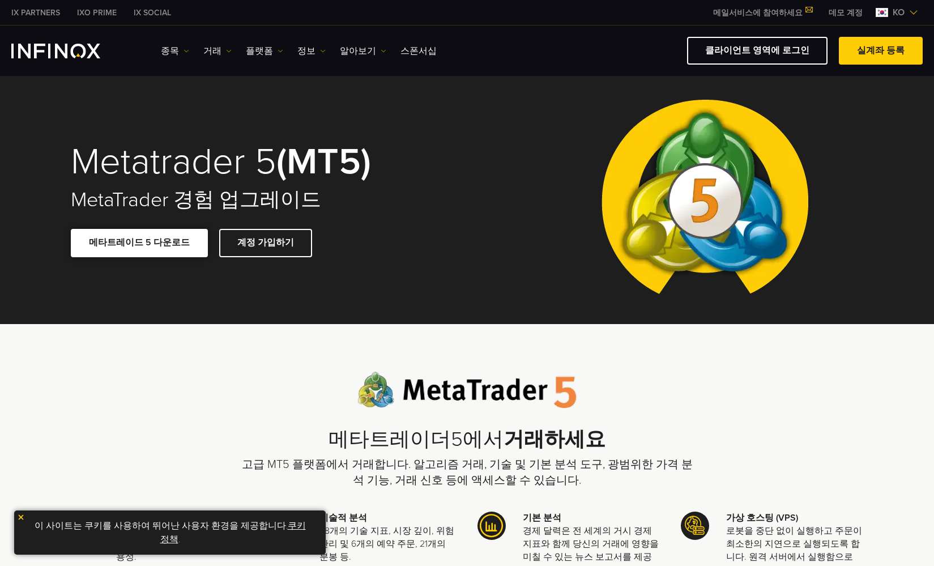
click at [119, 251] on link "메타트레이드 5 다운로드" at bounding box center [139, 243] width 137 height 28
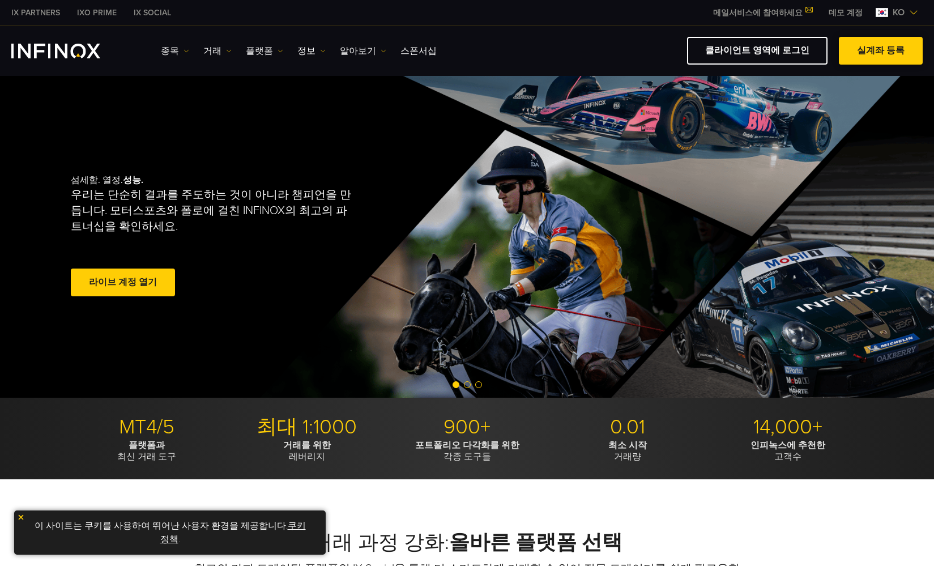
click at [861, 44] on link "실계좌 등록" at bounding box center [881, 51] width 84 height 28
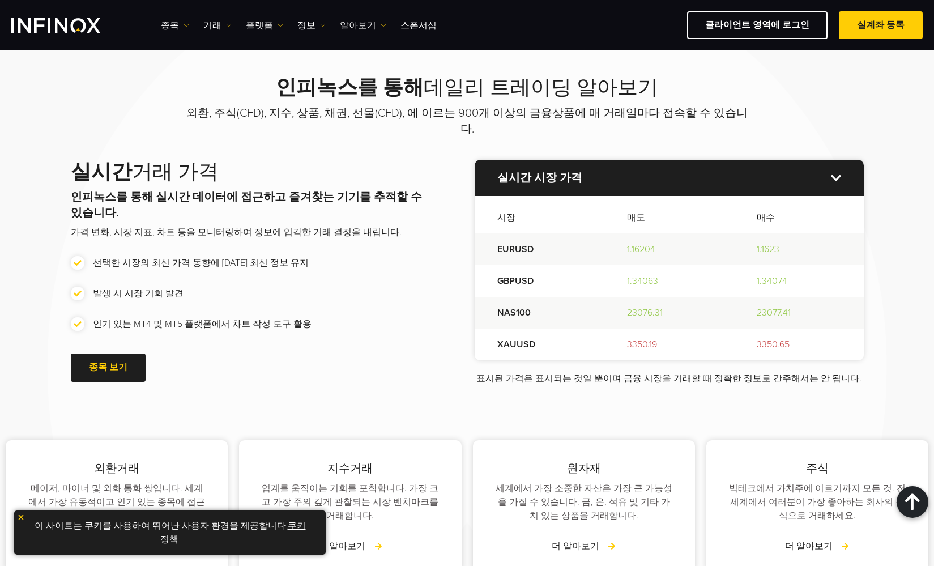
scroll to position [1223, 0]
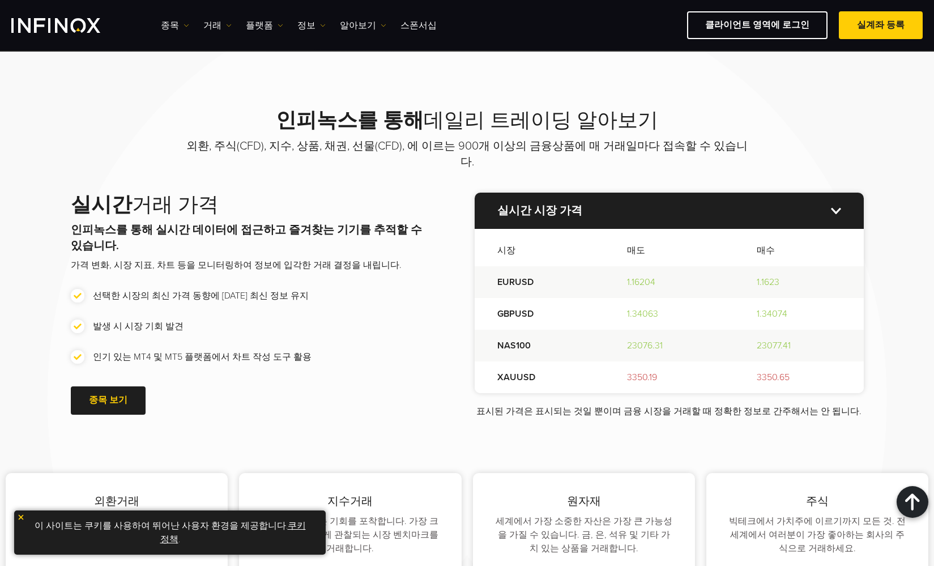
click at [832, 193] on p "실시간 시장 가격" at bounding box center [669, 211] width 389 height 36
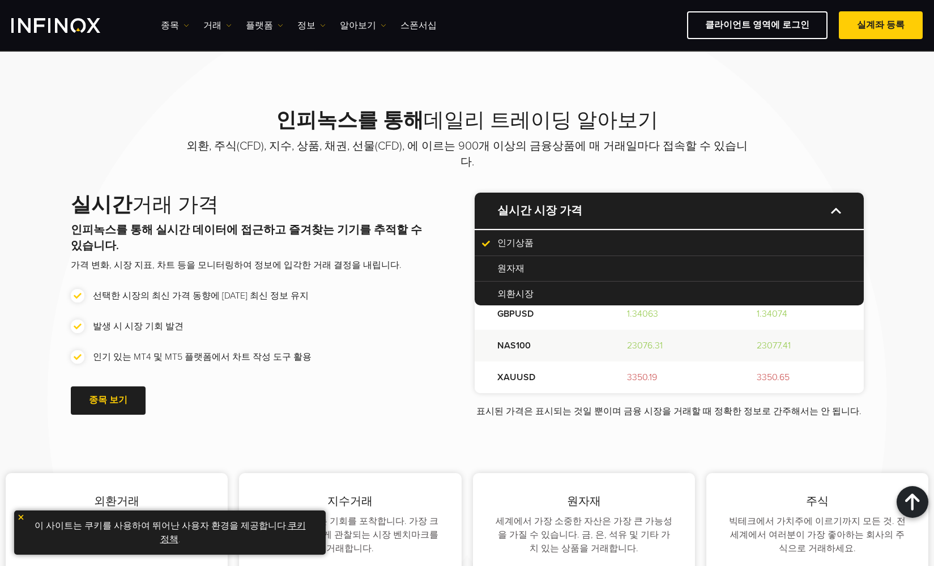
scroll to position [0, 0]
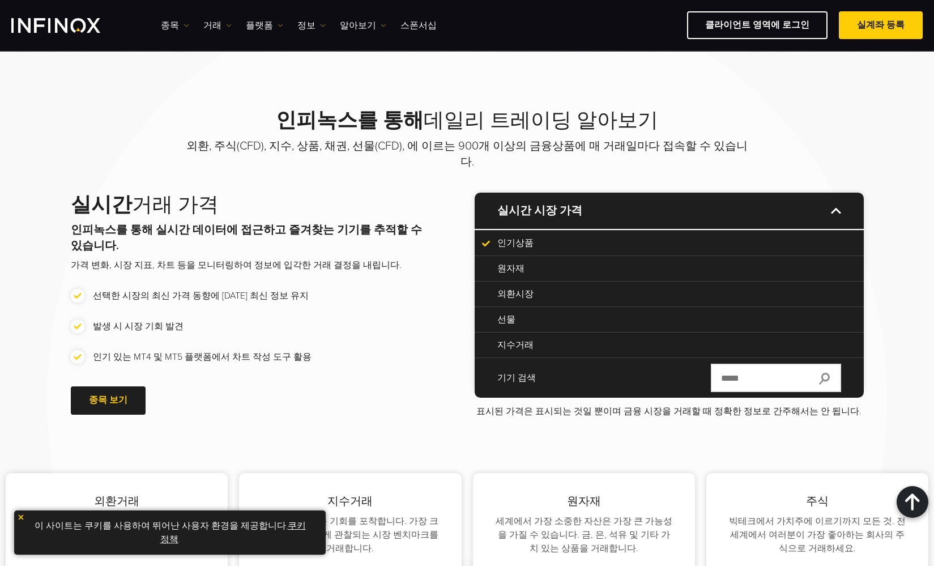
click at [832, 193] on p "실시간 시장 가격" at bounding box center [669, 211] width 389 height 36
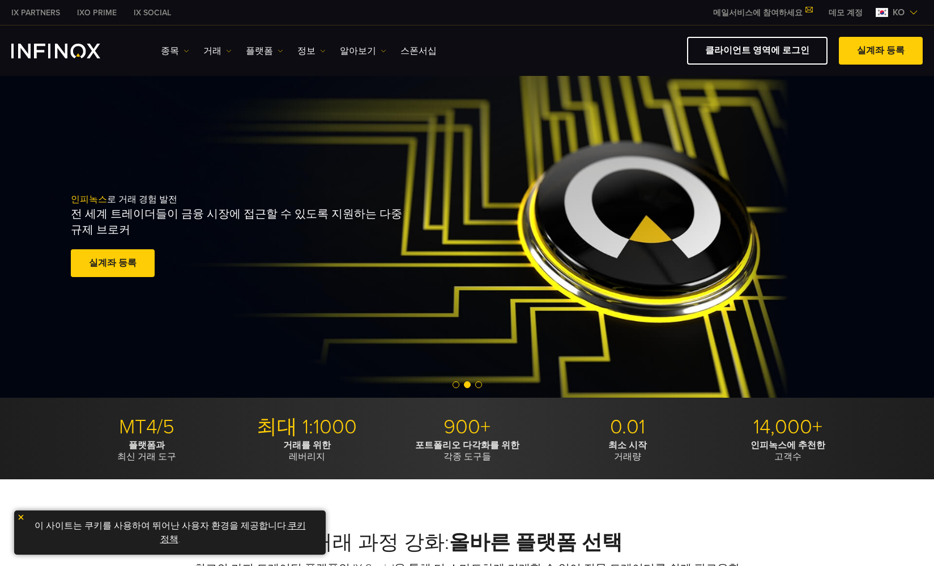
click at [295, 137] on div "인피녹스 로 거래 경험 발전 전 세계 트레이더들이 금융 시장에 접근할 수 있도록 지원하는 다중 규제 브로커 실계좌 등록 훌륭해요. - 515개…" at bounding box center [467, 237] width 934 height 322
click at [259, 47] on link "플랫폼" at bounding box center [264, 51] width 37 height 14
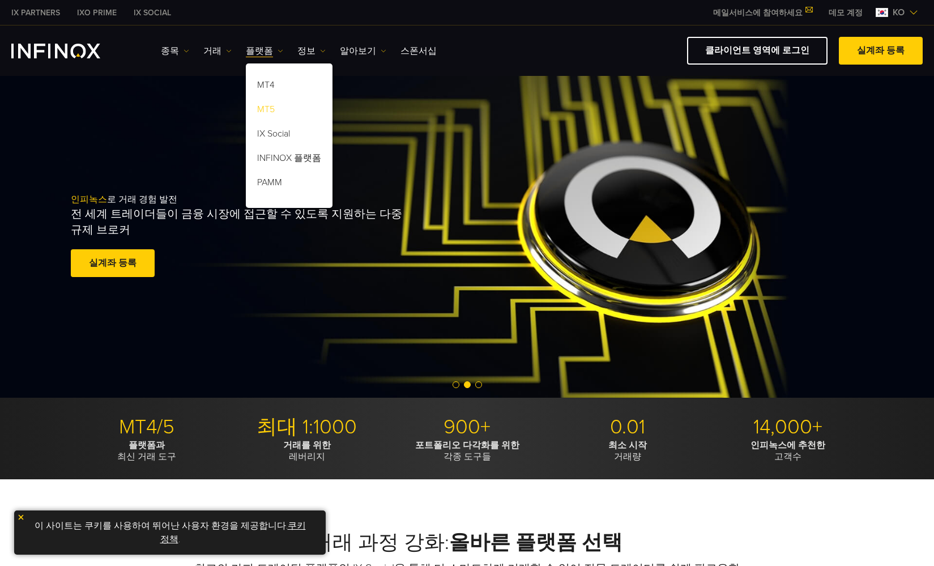
click at [267, 113] on link "MT5" at bounding box center [289, 111] width 87 height 24
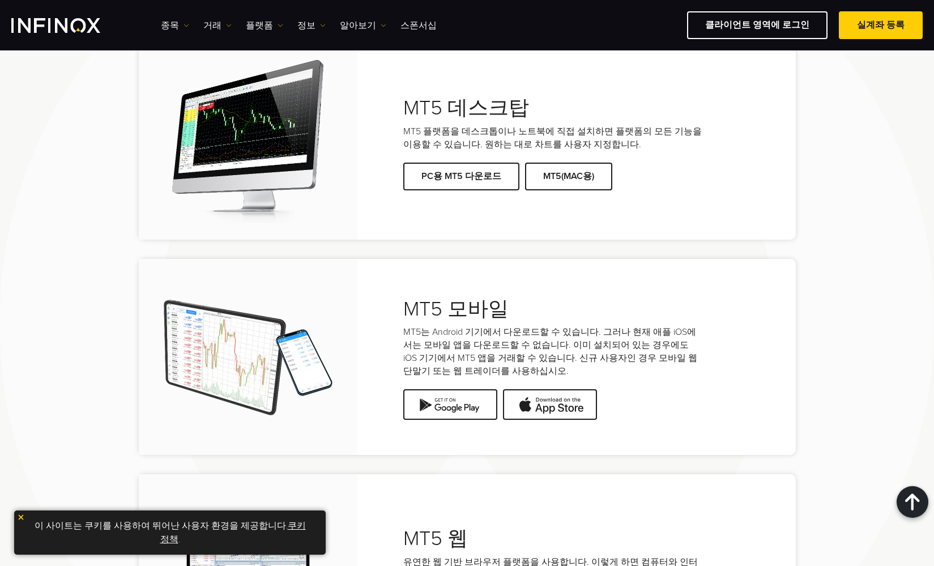
scroll to position [2308, 0]
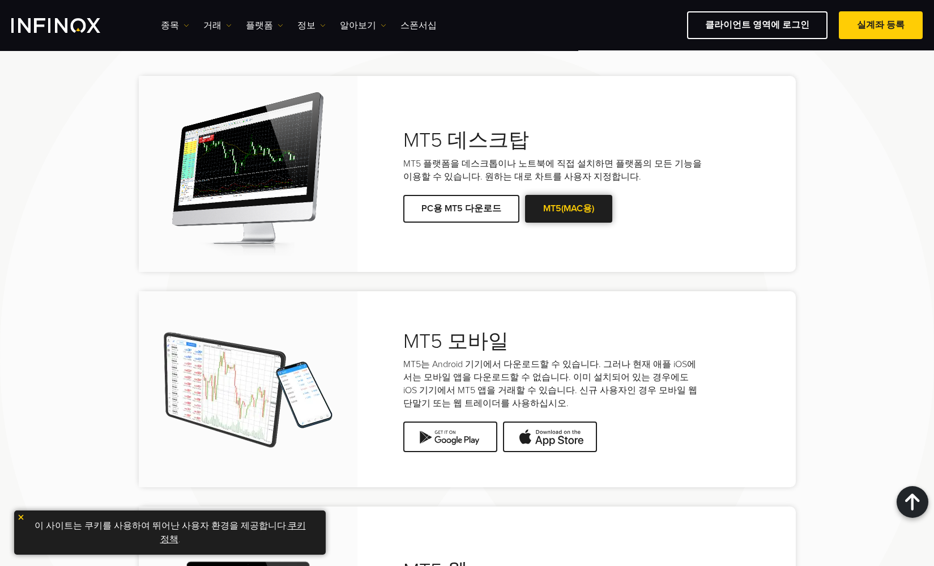
click at [562, 200] on link "MT5(MAC용)" at bounding box center [568, 209] width 87 height 28
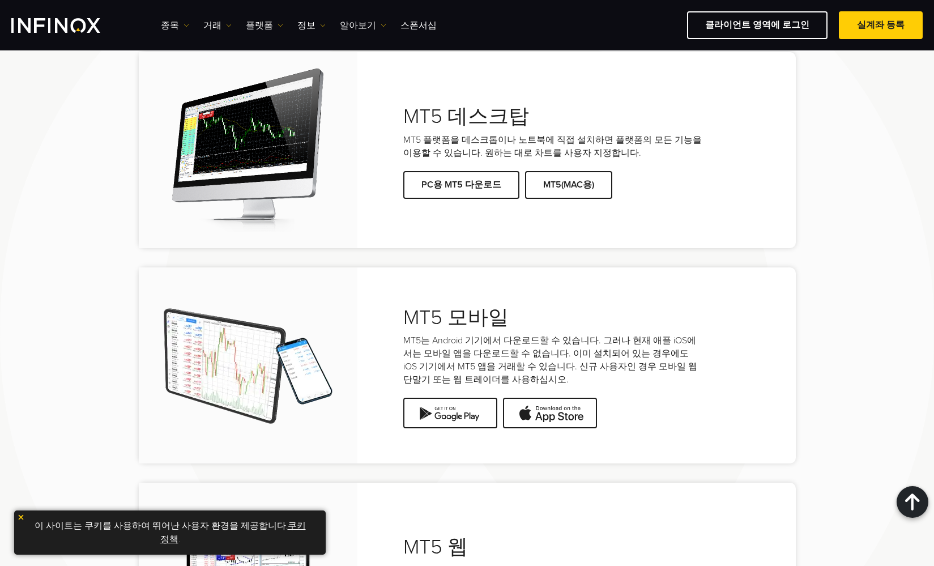
scroll to position [2301, 0]
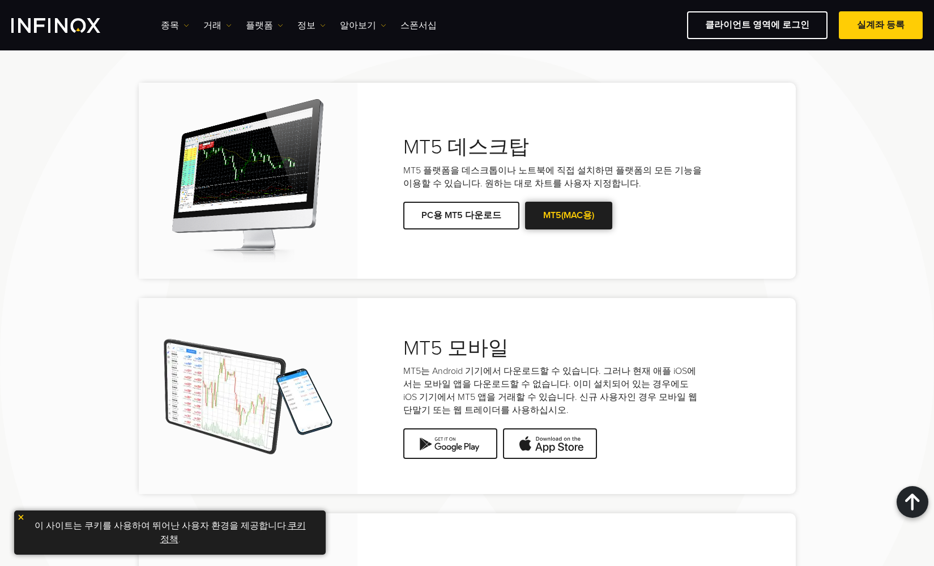
click at [590, 202] on link "MT5(MAC용)" at bounding box center [568, 216] width 87 height 28
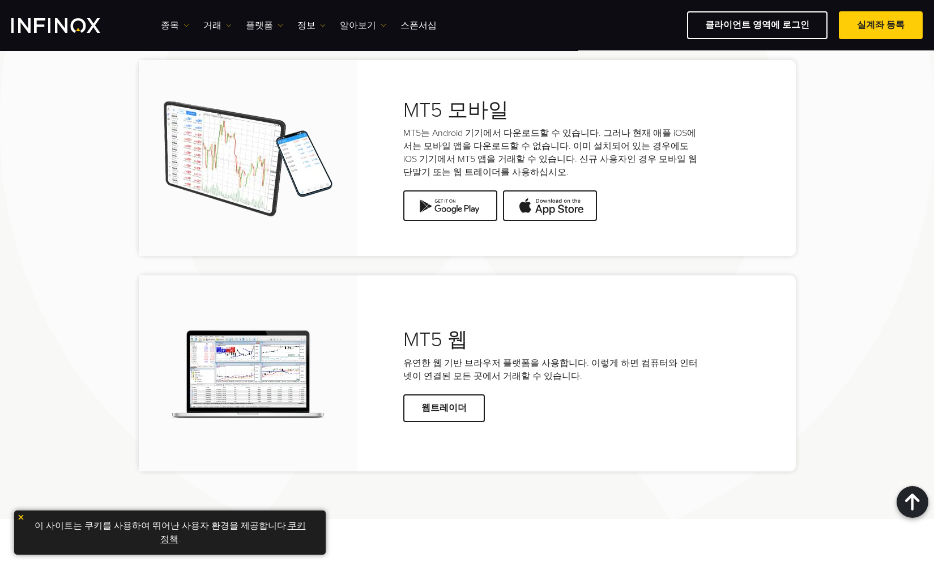
scroll to position [2540, 0]
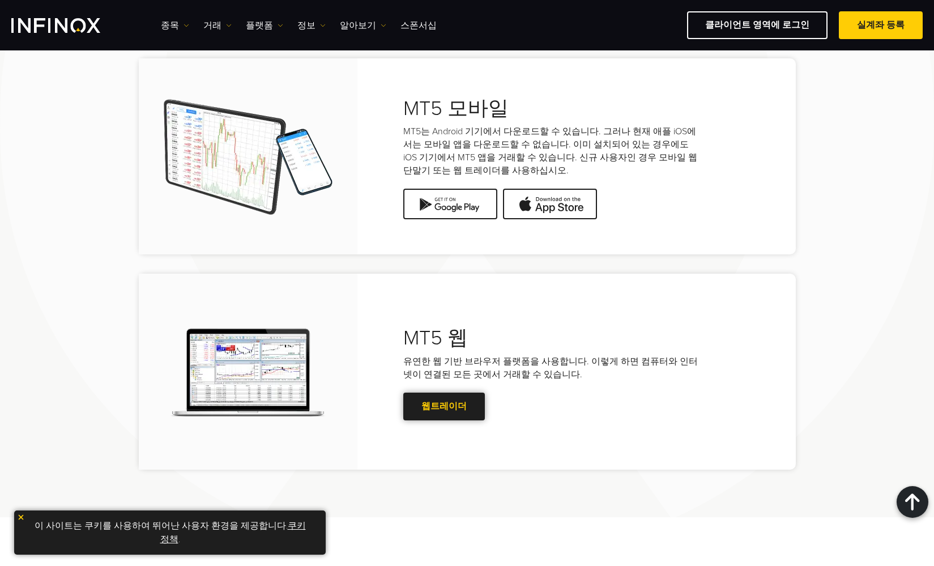
click at [431, 395] on link "웹트레이더" at bounding box center [444, 407] width 82 height 28
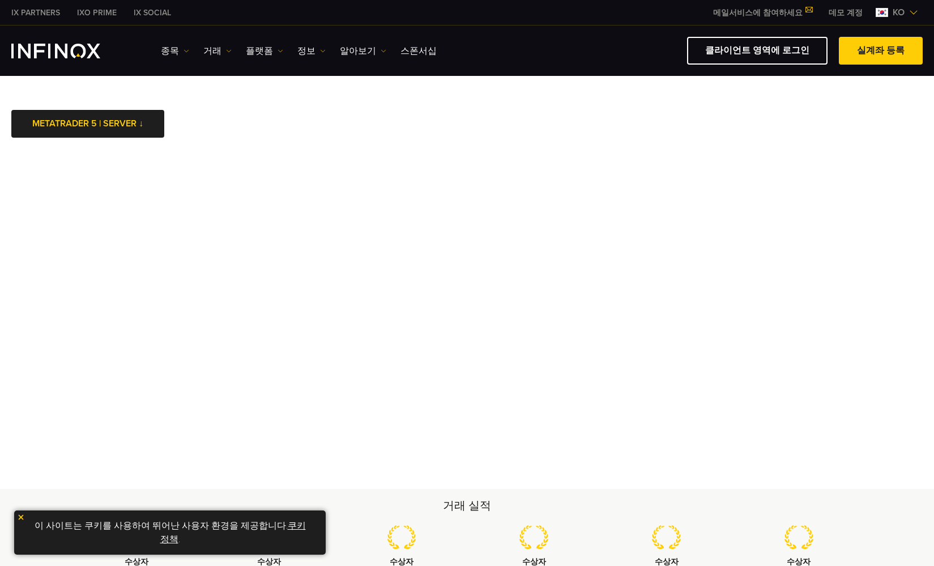
click at [229, 0] on div "IX PARTNERS IXO PRIME IX SOCIAL 메일서비스에 참여하세요 IX Daily와 투자 기회를 놓치지마세요! 지금 참여하세요!…" at bounding box center [466, 12] width 911 height 25
